Goal: Information Seeking & Learning: Learn about a topic

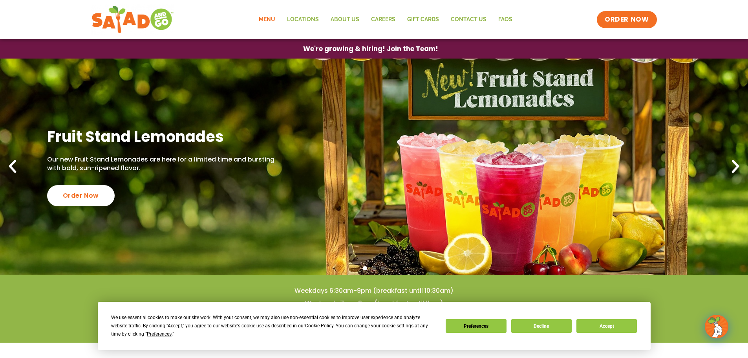
drag, startPoint x: 268, startPoint y: 19, endPoint x: 256, endPoint y: 26, distance: 13.7
click at [268, 19] on link "Menu" at bounding box center [267, 20] width 28 height 18
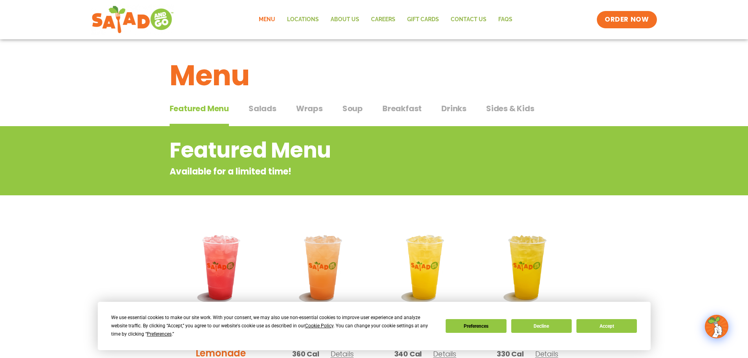
click at [260, 109] on span "Salads" at bounding box center [263, 108] width 28 height 12
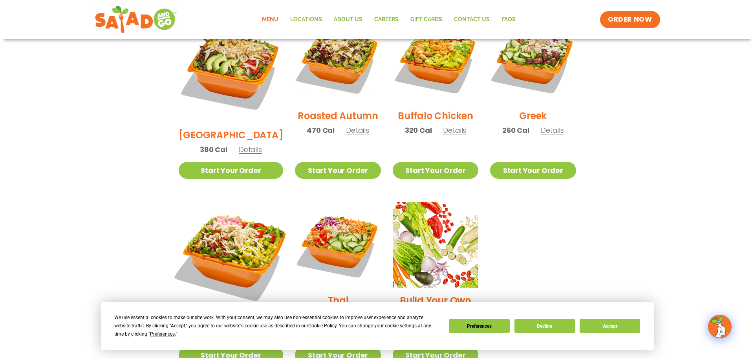
scroll to position [510, 0]
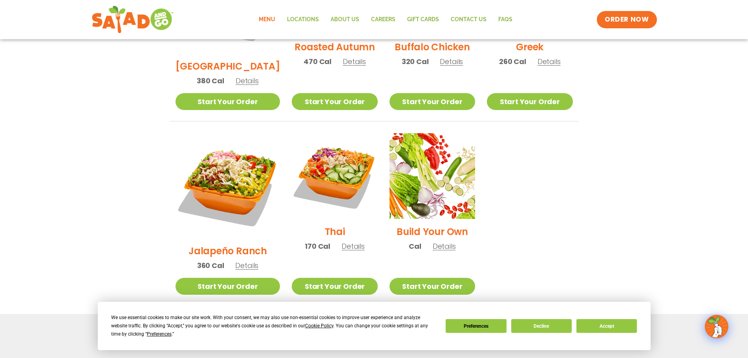
click at [235, 260] on span "Details" at bounding box center [246, 265] width 23 height 10
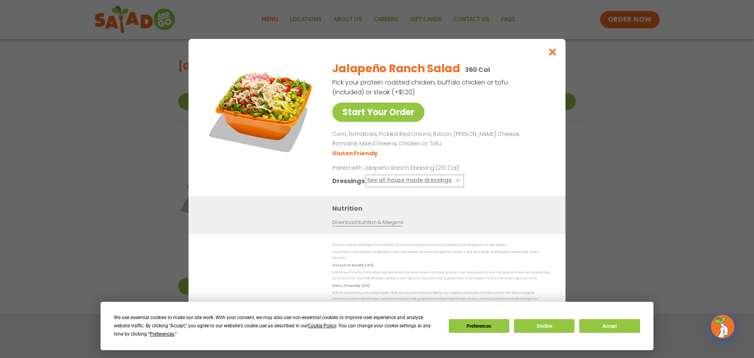
click at [456, 182] on icon at bounding box center [456, 180] width 3 height 3
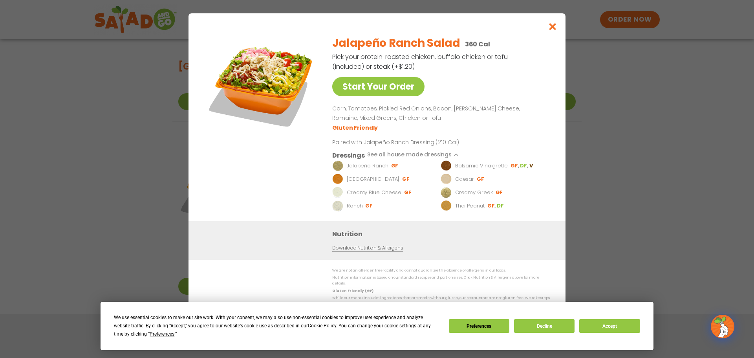
click at [344, 168] on li "Jalapeño Ranch GF" at bounding box center [385, 165] width 106 height 11
click at [367, 168] on p "Jalapeño Ranch" at bounding box center [368, 166] width 42 height 8
click at [393, 168] on li "GF" at bounding box center [395, 165] width 8 height 7
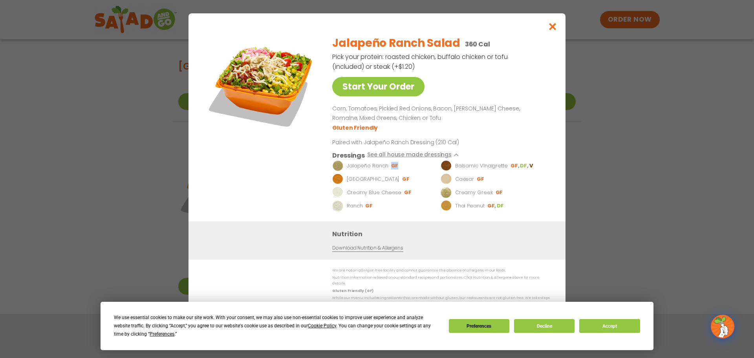
click at [393, 168] on li "GF" at bounding box center [395, 165] width 8 height 7
drag, startPoint x: 554, startPoint y: 27, endPoint x: 551, endPoint y: 37, distance: 10.8
click at [554, 28] on icon "Close modal" at bounding box center [553, 26] width 10 height 8
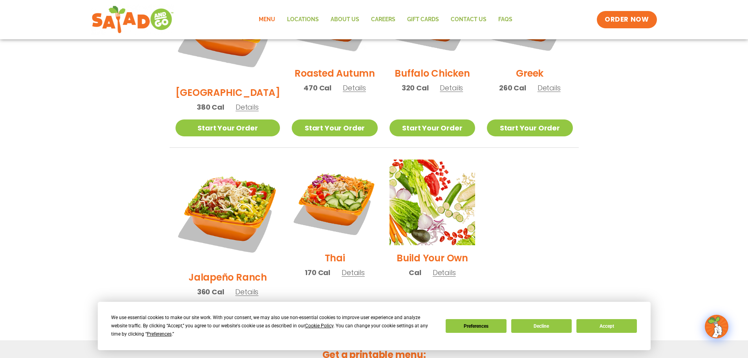
scroll to position [589, 0]
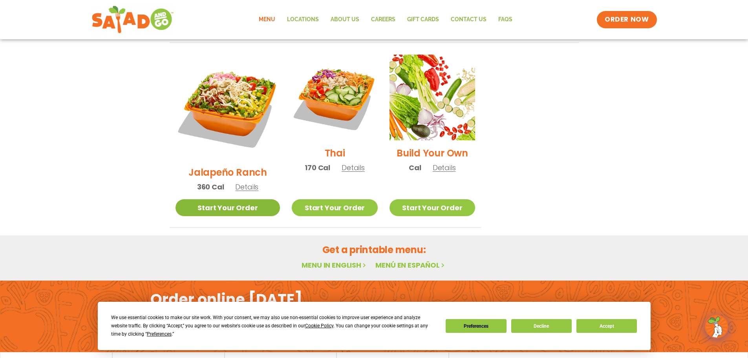
click at [230, 199] on link "Start Your Order" at bounding box center [227, 207] width 105 height 17
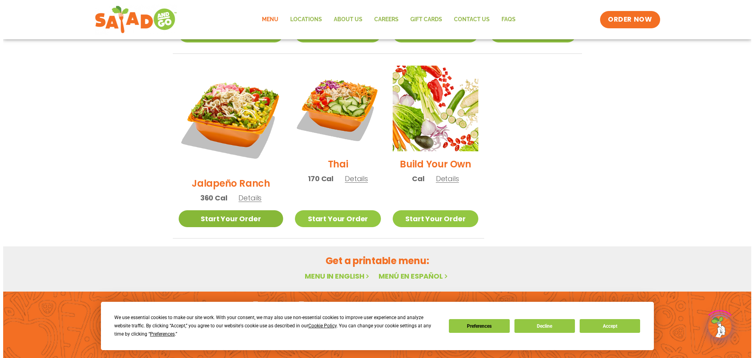
scroll to position [589, 0]
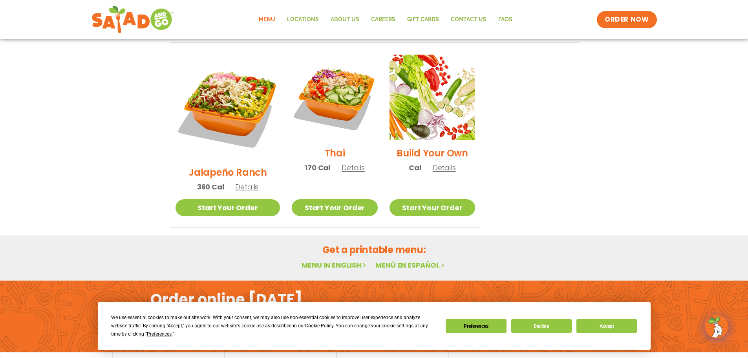
click at [216, 165] on h2 "Jalapeño Ranch" at bounding box center [227, 172] width 79 height 14
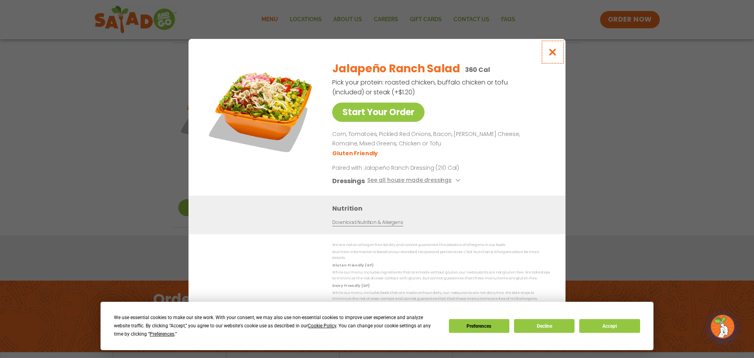
click at [554, 51] on icon "Close modal" at bounding box center [553, 52] width 10 height 8
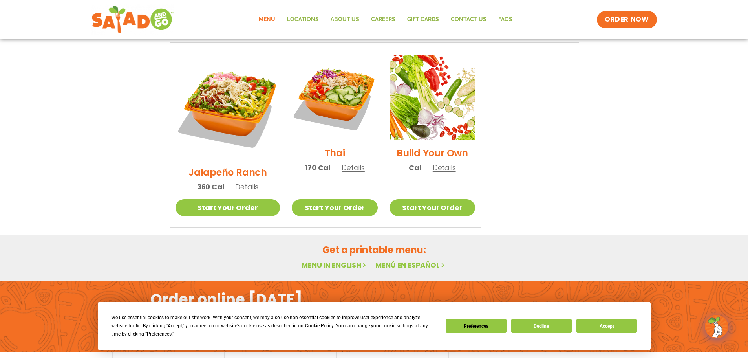
click at [331, 260] on link "Menu in English" at bounding box center [335, 265] width 66 height 10
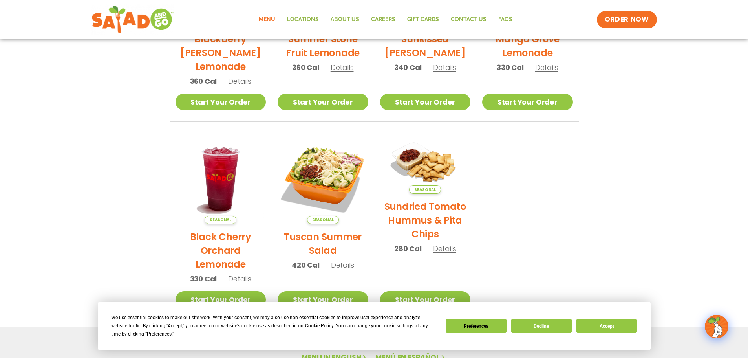
scroll to position [393, 0]
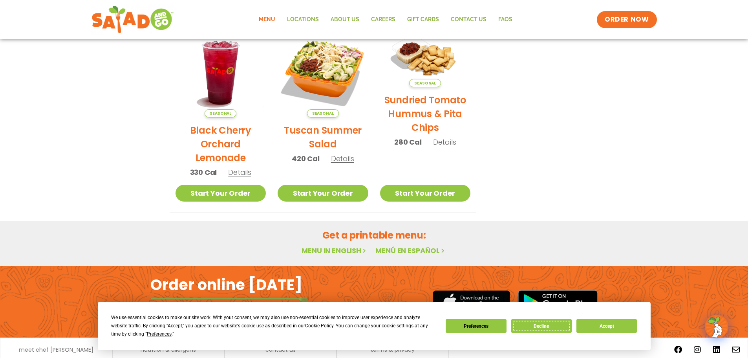
click at [556, 325] on button "Decline" at bounding box center [541, 326] width 60 height 14
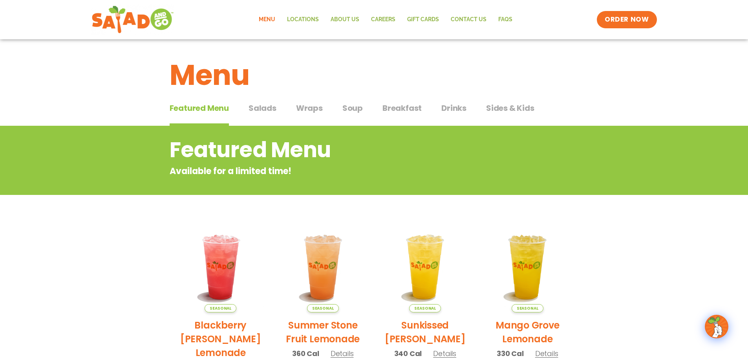
scroll to position [0, 0]
click at [259, 109] on span "Salads" at bounding box center [263, 108] width 28 height 12
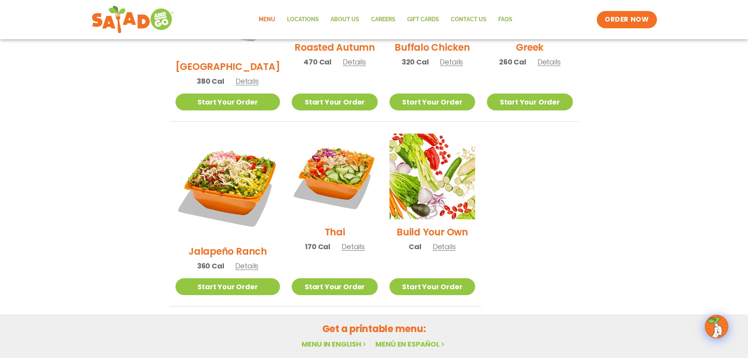
scroll to position [589, 0]
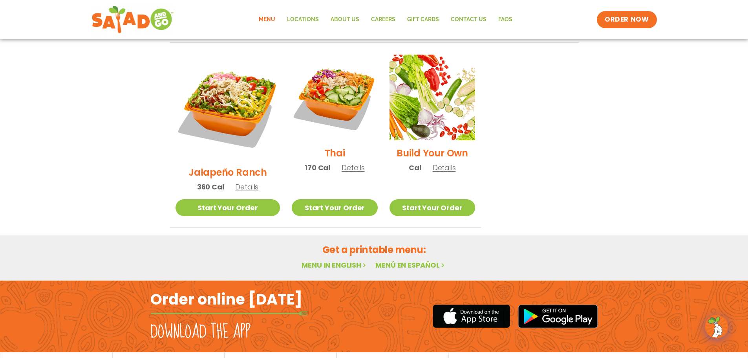
click at [239, 182] on span "Details" at bounding box center [246, 187] width 23 height 10
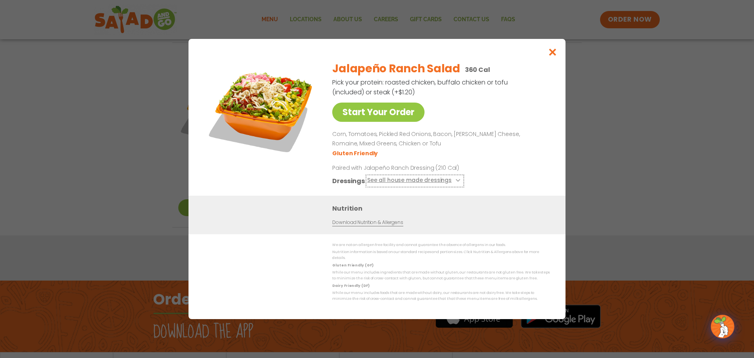
click at [455, 182] on icon at bounding box center [456, 180] width 3 height 3
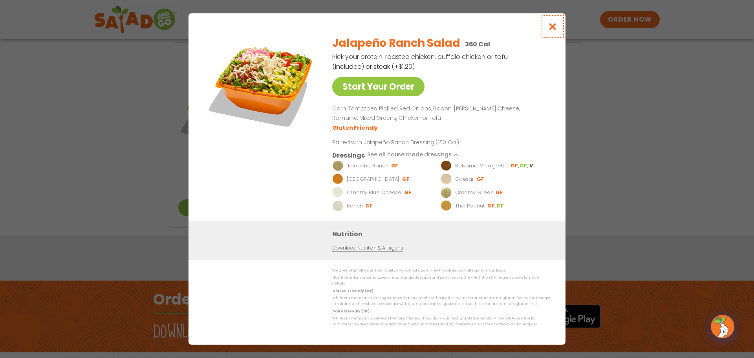
click at [552, 29] on icon "Close modal" at bounding box center [553, 26] width 10 height 8
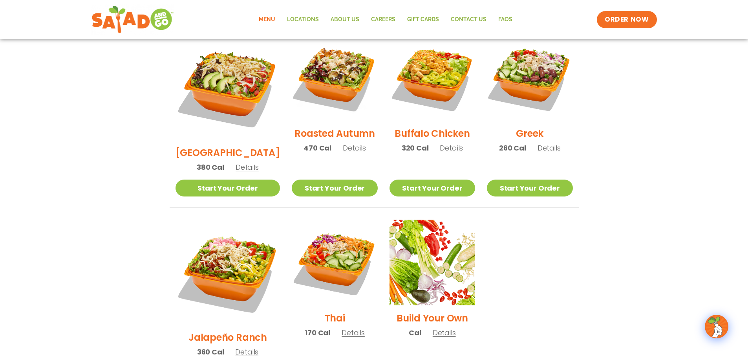
scroll to position [416, 0]
